Goal: Transaction & Acquisition: Purchase product/service

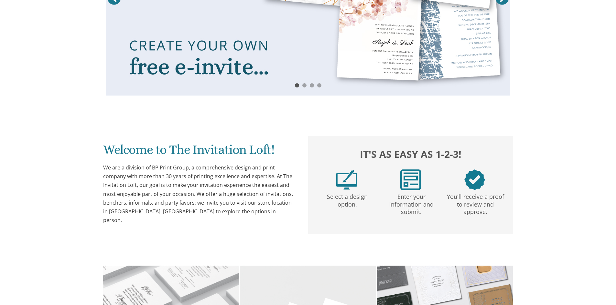
scroll to position [386, 0]
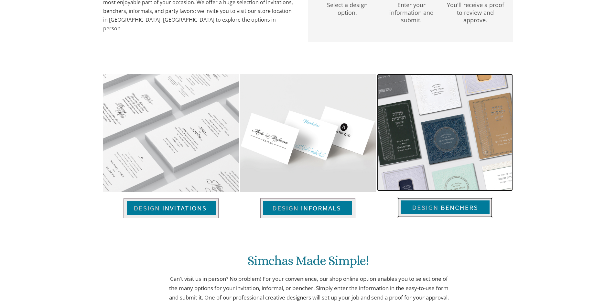
click at [457, 109] on img at bounding box center [445, 132] width 136 height 117
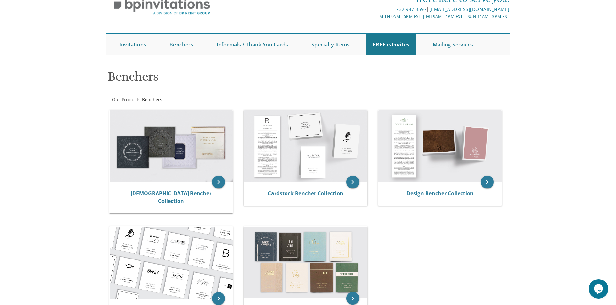
scroll to position [65, 0]
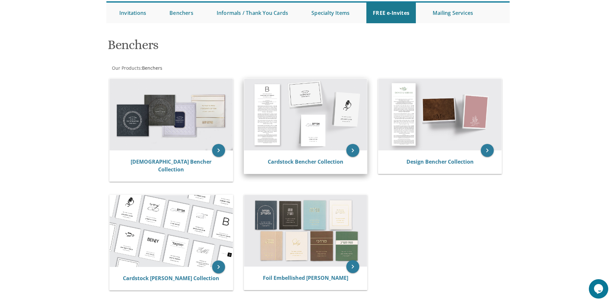
click at [315, 121] on img at bounding box center [305, 115] width 123 height 72
click at [353, 151] on icon "keyboard_arrow_right" at bounding box center [352, 150] width 13 height 13
click at [353, 149] on icon "keyboard_arrow_right" at bounding box center [352, 150] width 13 height 13
click at [354, 149] on icon "keyboard_arrow_right" at bounding box center [352, 150] width 13 height 13
click at [305, 163] on link "Cardstock Bencher Collection" at bounding box center [306, 161] width 76 height 7
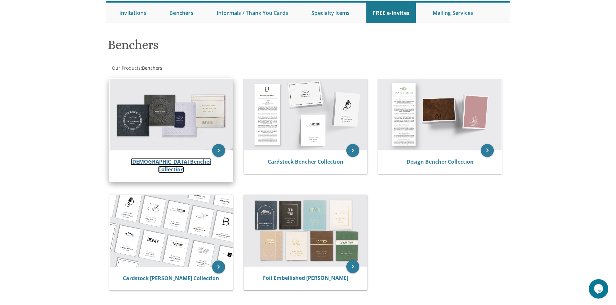
click at [150, 160] on link "Judaica Bencher Collection" at bounding box center [171, 165] width 81 height 15
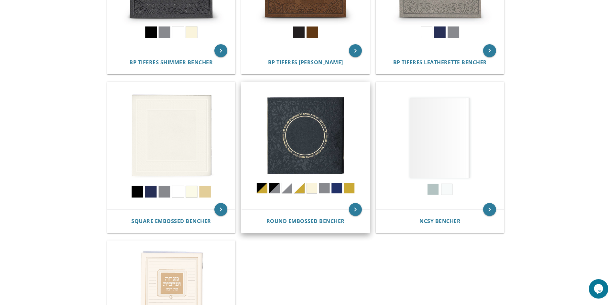
scroll to position [226, 0]
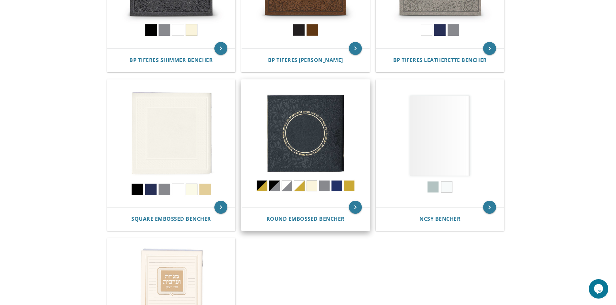
click at [303, 132] on img at bounding box center [305, 144] width 128 height 128
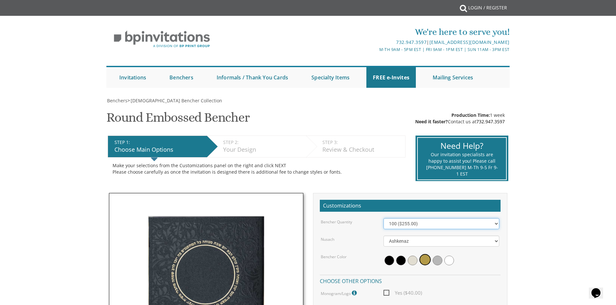
click at [497, 223] on select "100 ($255.00) 200 ($510.00) 300 ($765.00) 400 ($1,020.00) 500 ($1,275.00)" at bounding box center [441, 223] width 116 height 11
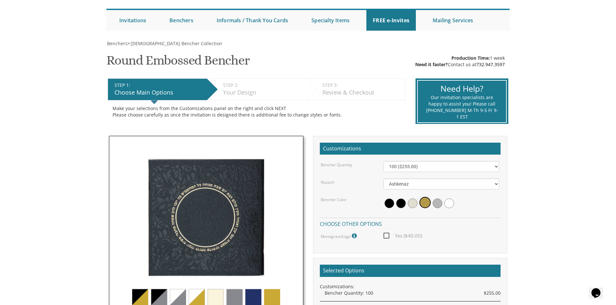
scroll to position [97, 0]
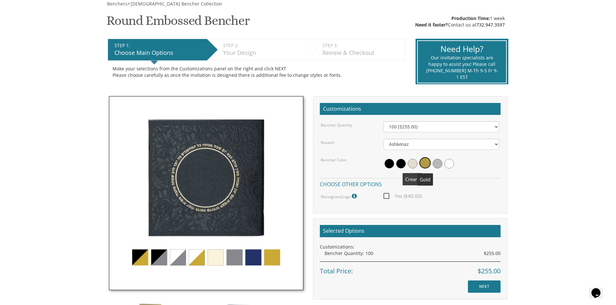
click at [414, 161] on span at bounding box center [412, 164] width 10 height 10
click at [211, 259] on img at bounding box center [206, 193] width 194 height 194
click at [254, 257] on img at bounding box center [206, 193] width 194 height 194
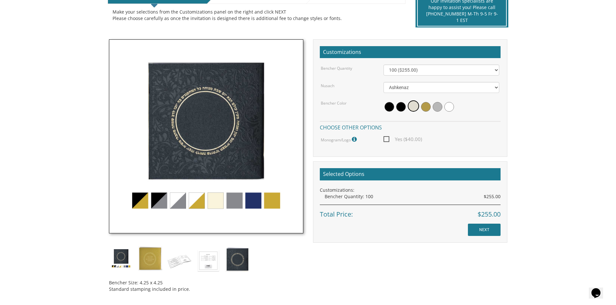
scroll to position [162, 0]
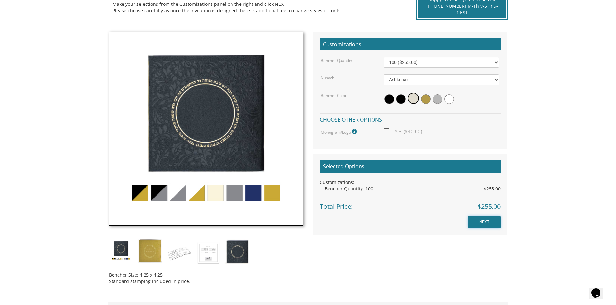
click at [487, 220] on input "NEXT" at bounding box center [484, 222] width 33 height 12
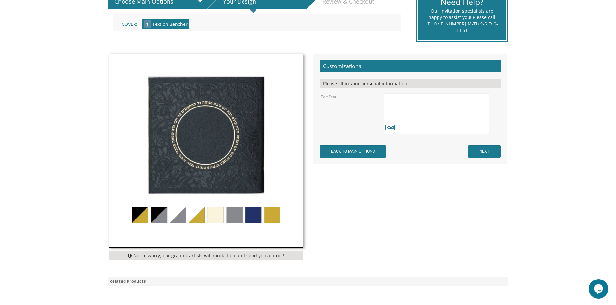
scroll to position [162, 0]
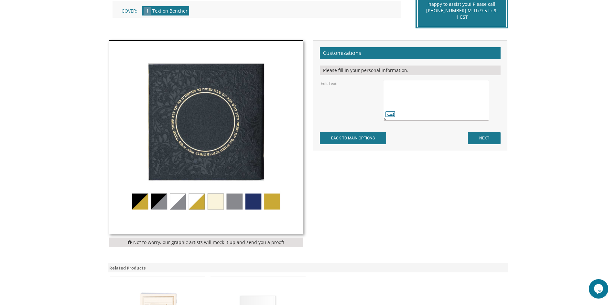
click at [396, 89] on textarea at bounding box center [435, 100] width 105 height 41
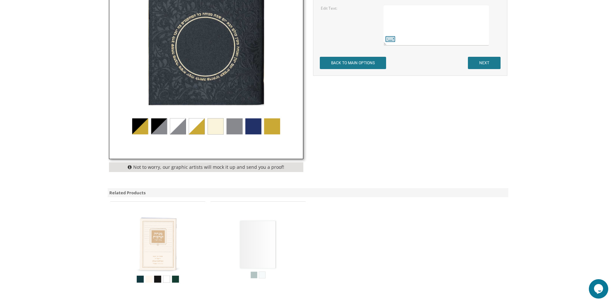
scroll to position [0, 0]
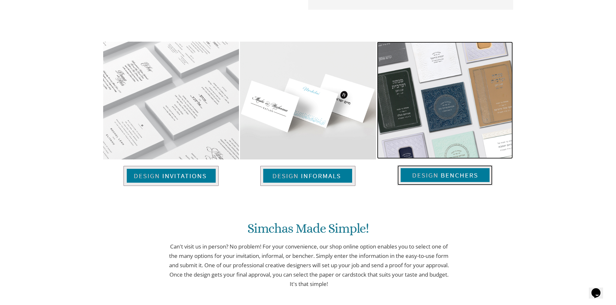
click at [438, 177] on img at bounding box center [444, 175] width 95 height 20
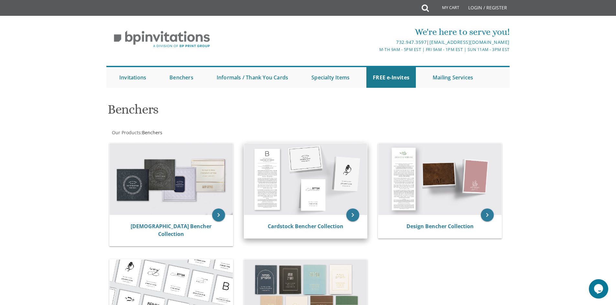
click at [308, 195] on img at bounding box center [305, 179] width 123 height 72
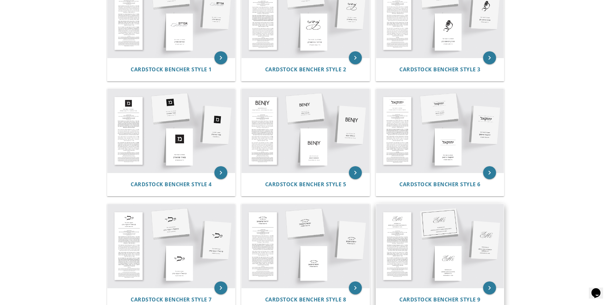
scroll to position [141, 0]
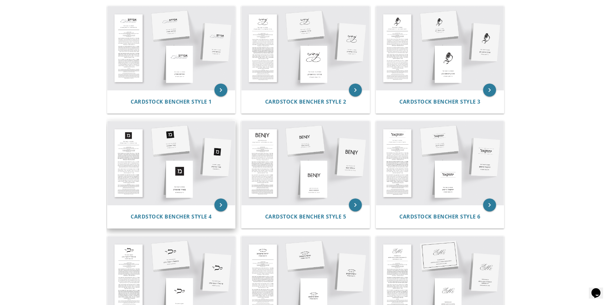
click at [131, 140] on img at bounding box center [171, 163] width 128 height 84
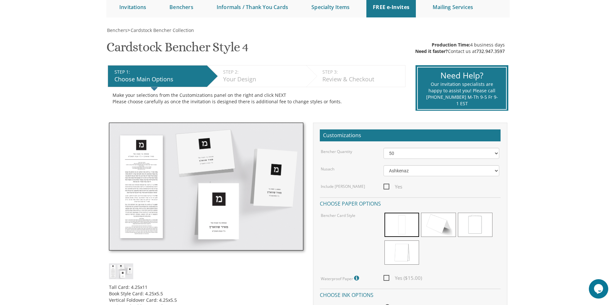
scroll to position [97, 0]
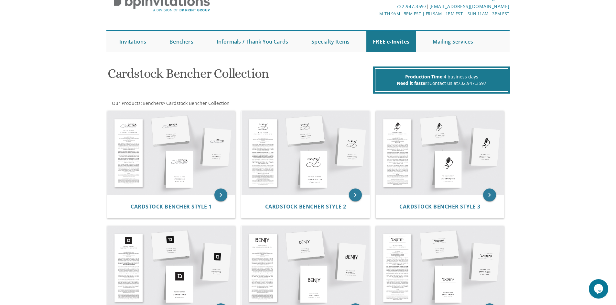
scroll to position [12, 0]
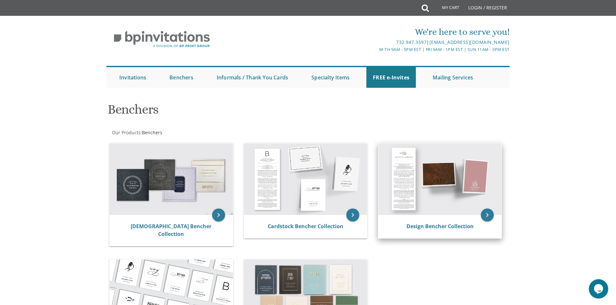
click at [426, 199] on img at bounding box center [439, 179] width 123 height 72
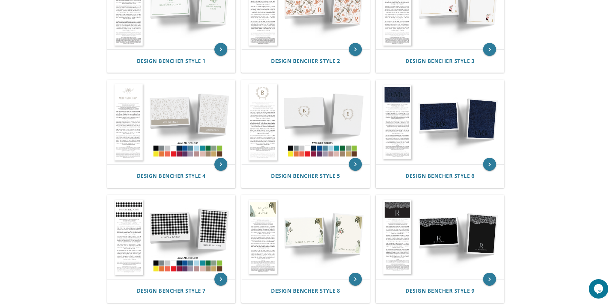
scroll to position [129, 0]
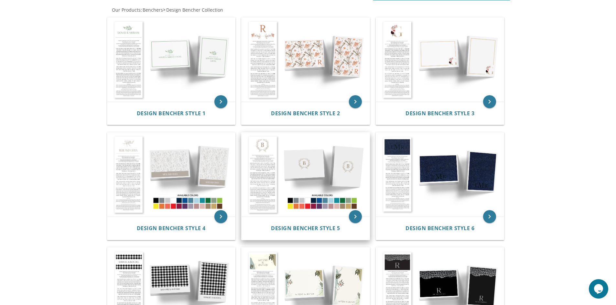
click at [298, 161] on img at bounding box center [305, 175] width 128 height 84
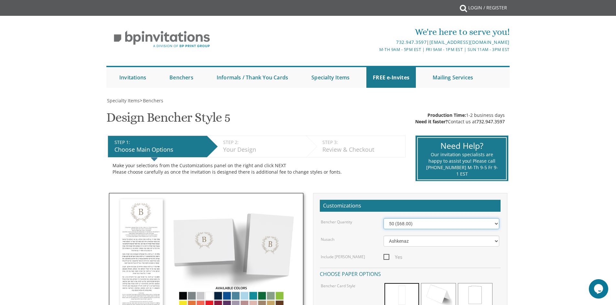
click at [498, 222] on select "50 ($68.00) 60 ($74.80) 70 ($81.60) 80 ($88.40) 90 ($95.20) 100 ($102.00) 125 (…" at bounding box center [441, 223] width 116 height 11
select select "100"
click at [383, 218] on select "50 ($68.00) 60 ($74.80) 70 ($81.60) 80 ($88.40) 90 ($95.20) 100 ($102.00) 125 (…" at bounding box center [441, 223] width 116 height 11
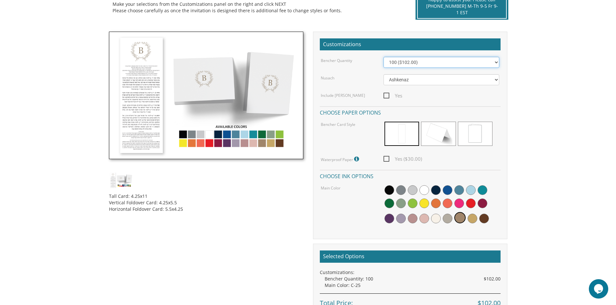
scroll to position [194, 0]
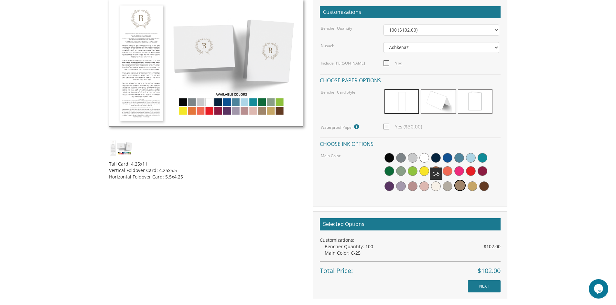
click at [434, 158] on span at bounding box center [436, 158] width 10 height 10
click at [261, 110] on img at bounding box center [206, 63] width 194 height 128
click at [218, 109] on img at bounding box center [206, 63] width 194 height 128
